Goal: Communication & Community: Answer question/provide support

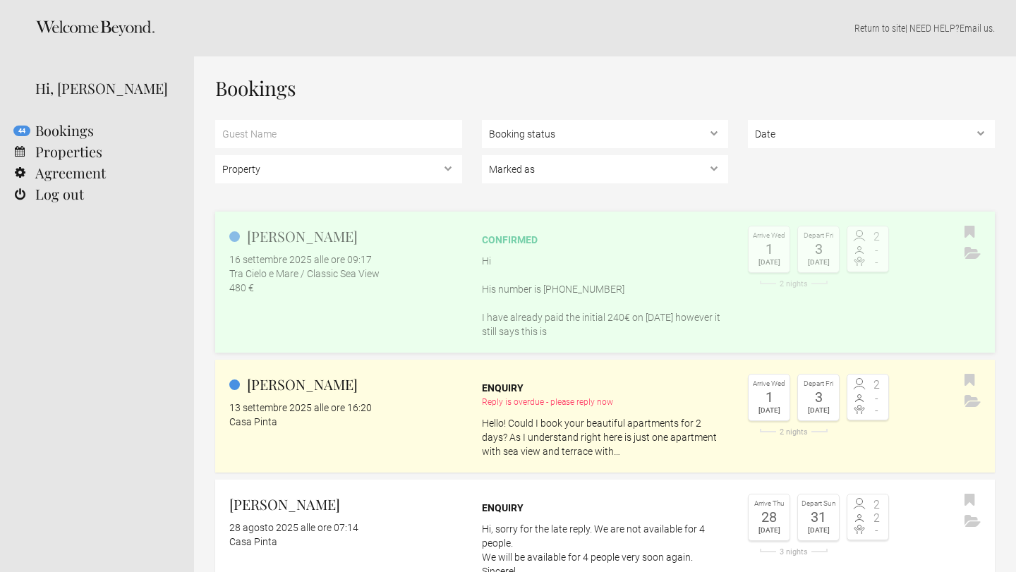
click at [500, 291] on p "Hi His number is [PHONE_NUMBER] I have already paid the initial 240€ on [DATE] …" at bounding box center [605, 296] width 247 height 85
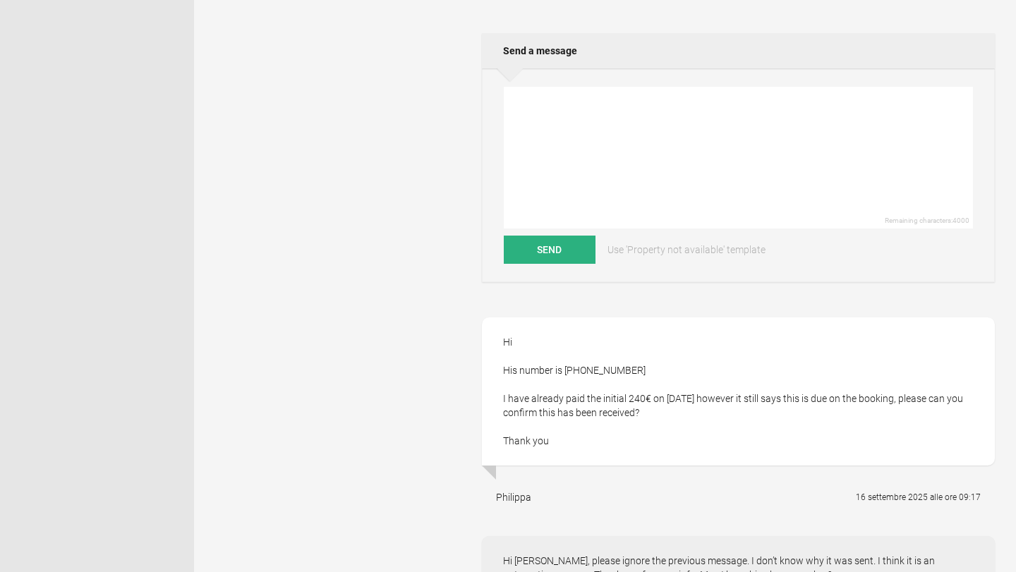
scroll to position [543, 0]
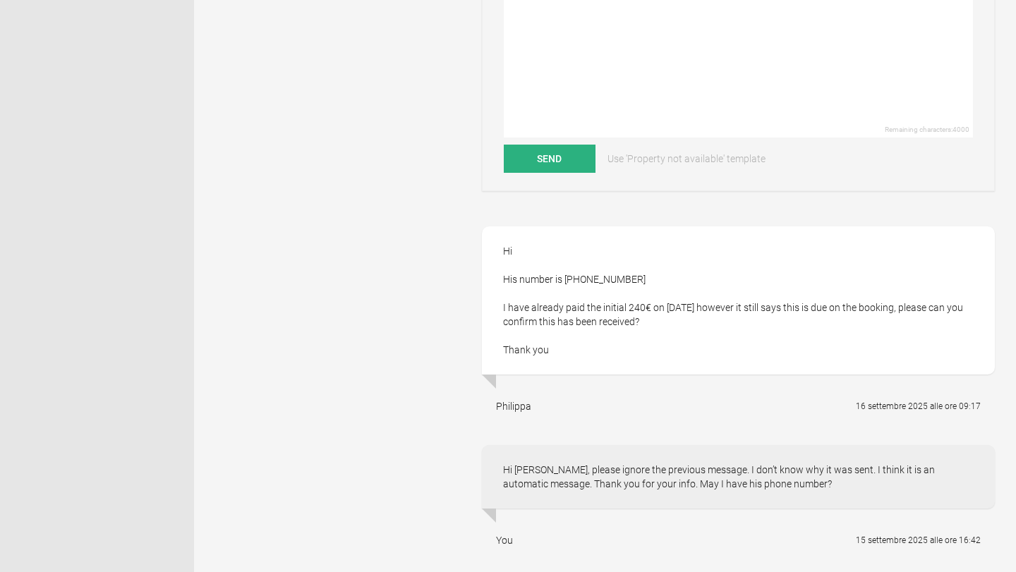
drag, startPoint x: 643, startPoint y: 277, endPoint x: 564, endPoint y: 279, distance: 79.0
click at [564, 279] on div "Hi His number is +44 7743 723596 I have already paid the initial 240€ on 17th J…" at bounding box center [738, 300] width 513 height 148
copy div "+44 7743 723596"
click at [697, 61] on textarea at bounding box center [738, 67] width 469 height 142
type textarea "Hello, yes it is confirmed."
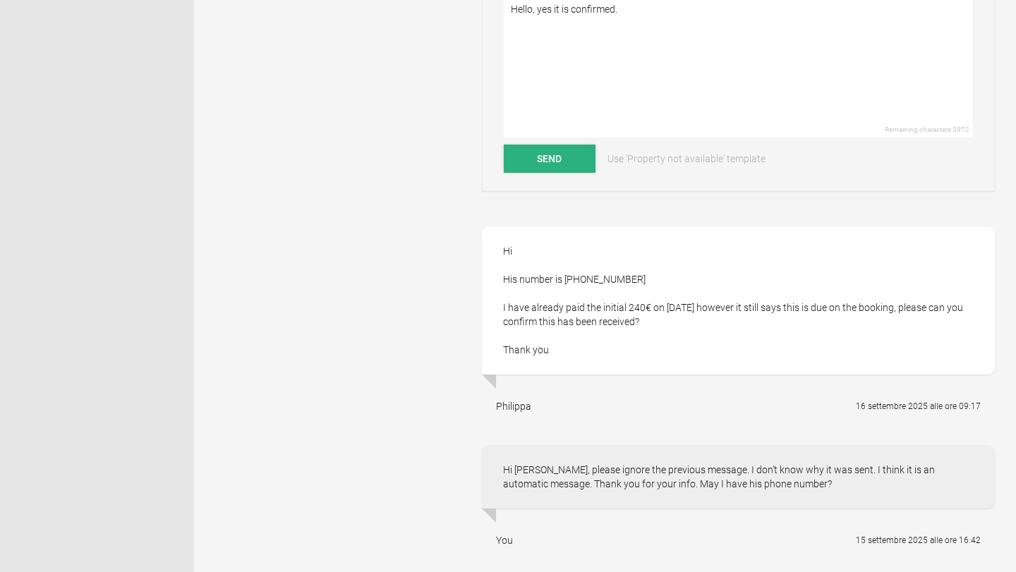
click at [580, 157] on button "Send" at bounding box center [550, 159] width 92 height 28
